Goal: Transaction & Acquisition: Purchase product/service

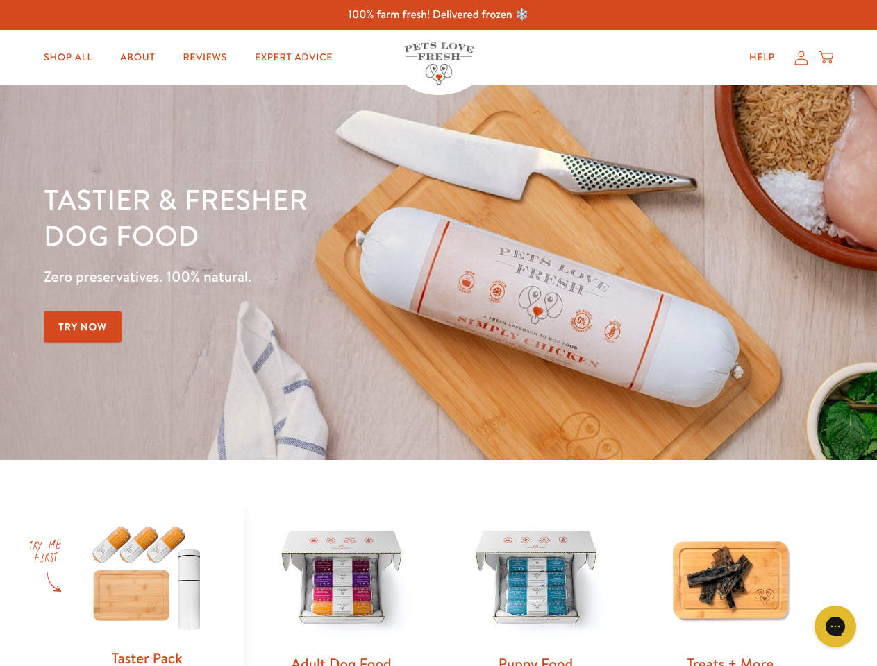
click at [438, 333] on div "Tastier & fresher dog food Zero preservatives. 100% natural. Try Now" at bounding box center [307, 272] width 526 height 183
click at [835, 627] on icon "Gorgias live chat" at bounding box center [834, 626] width 13 height 13
